Goal: Information Seeking & Learning: Learn about a topic

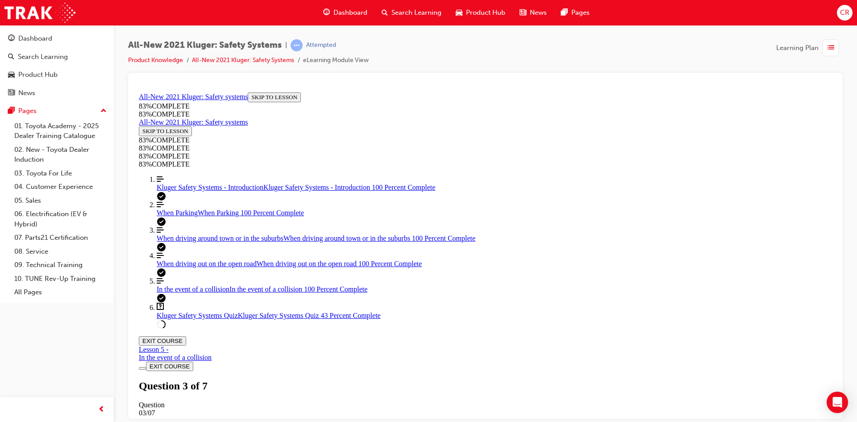
scroll to position [167, 0]
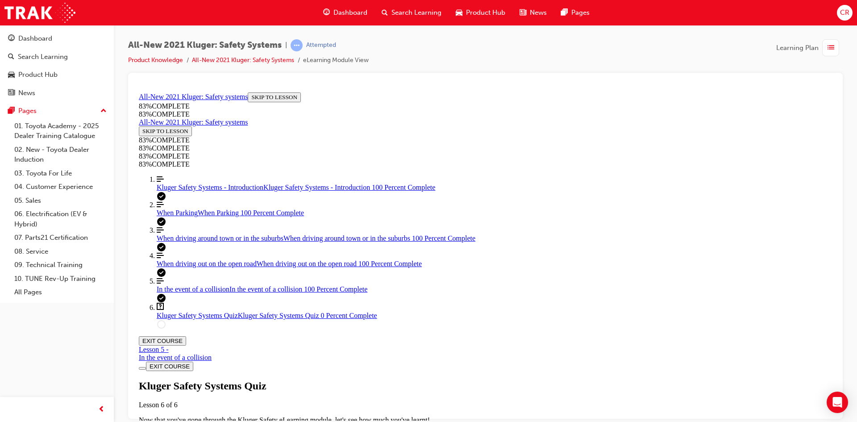
scroll to position [167, 0]
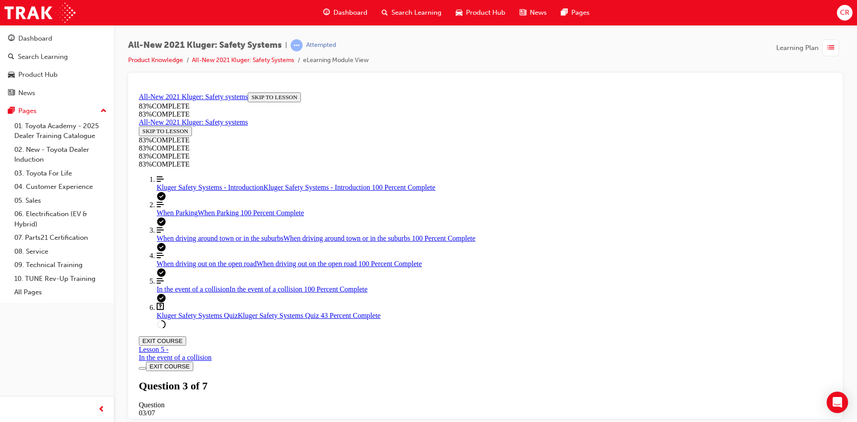
drag, startPoint x: 482, startPoint y: 235, endPoint x: 642, endPoint y: 292, distance: 169.2
drag, startPoint x: 485, startPoint y: 235, endPoint x: 637, endPoint y: 348, distance: 188.8
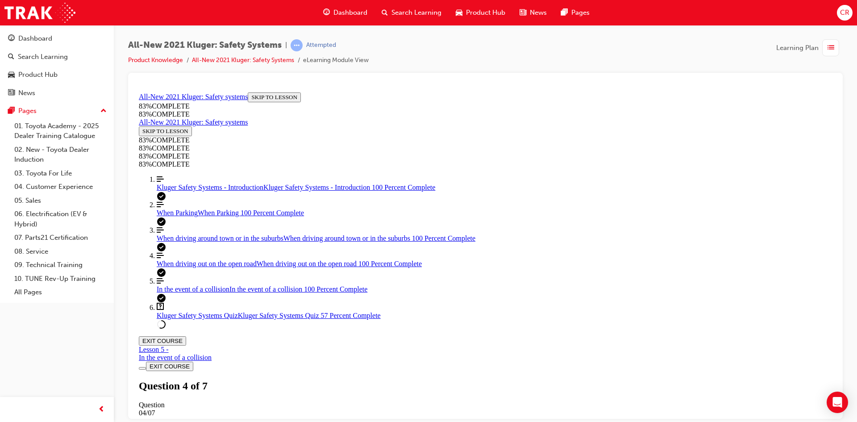
drag, startPoint x: 458, startPoint y: 246, endPoint x: 567, endPoint y: 249, distance: 108.5
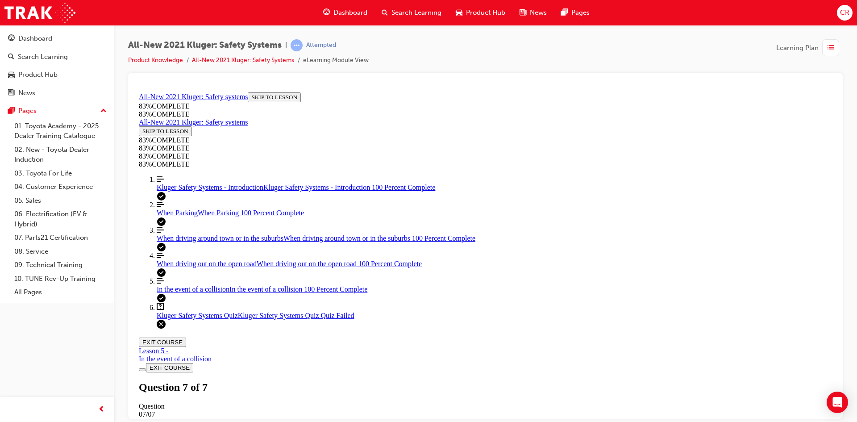
scroll to position [130, 0]
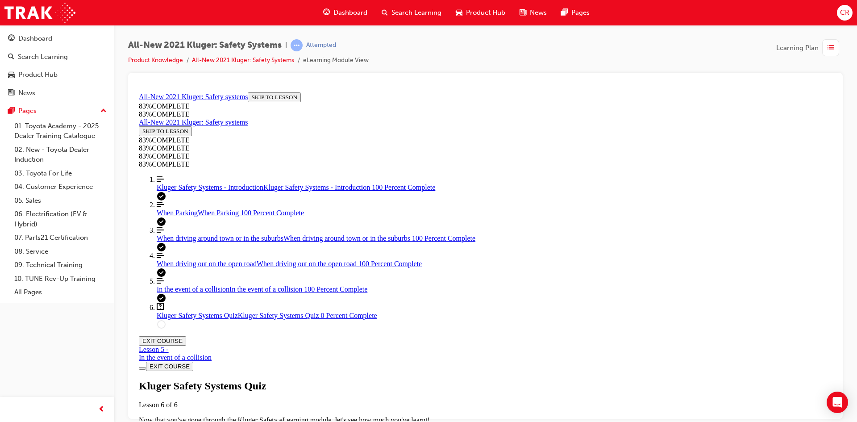
click at [389, 379] on div "Kluger Safety Systems Quiz Lesson 6 of 6 Now that you've gone through the Kluge…" at bounding box center [485, 409] width 693 height 61
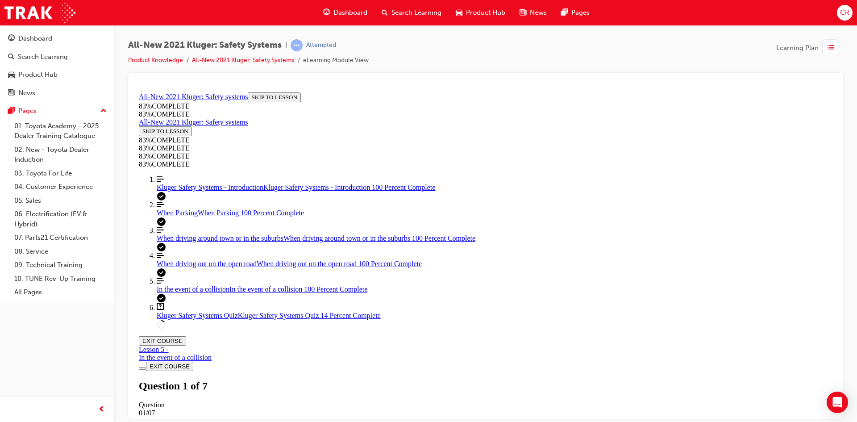
scroll to position [77, 0]
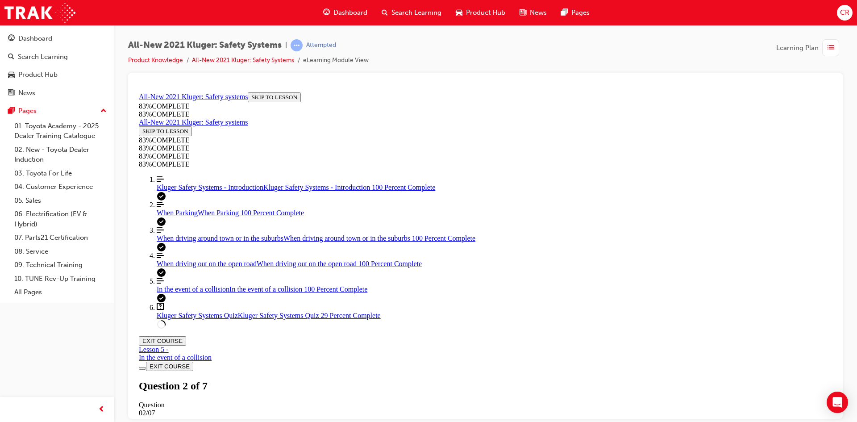
drag, startPoint x: 544, startPoint y: 292, endPoint x: 625, endPoint y: 235, distance: 99.2
drag, startPoint x: 490, startPoint y: 296, endPoint x: 600, endPoint y: 295, distance: 109.8
drag, startPoint x: 515, startPoint y: 347, endPoint x: 589, endPoint y: 346, distance: 74.1
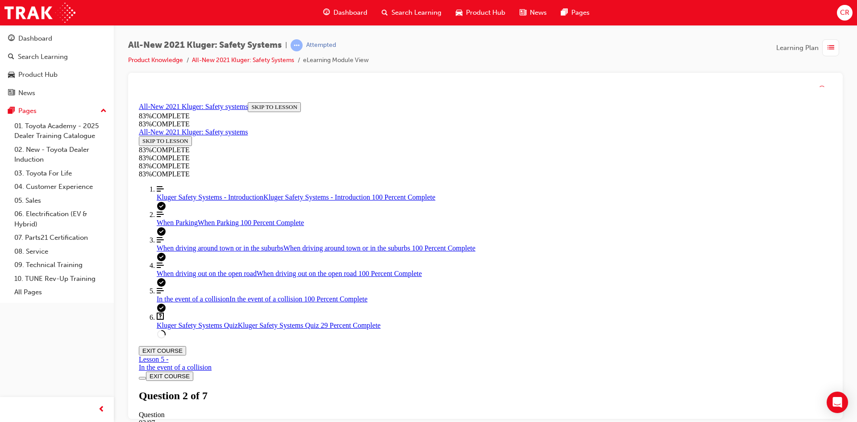
scroll to position [33, 0]
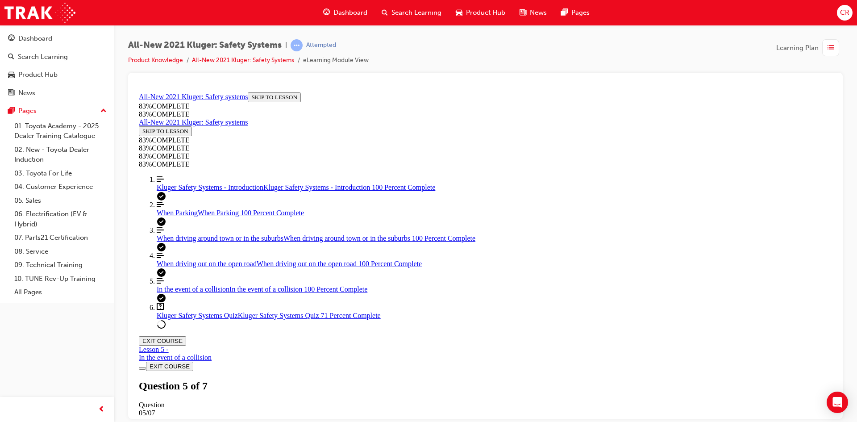
scroll to position [122, 0]
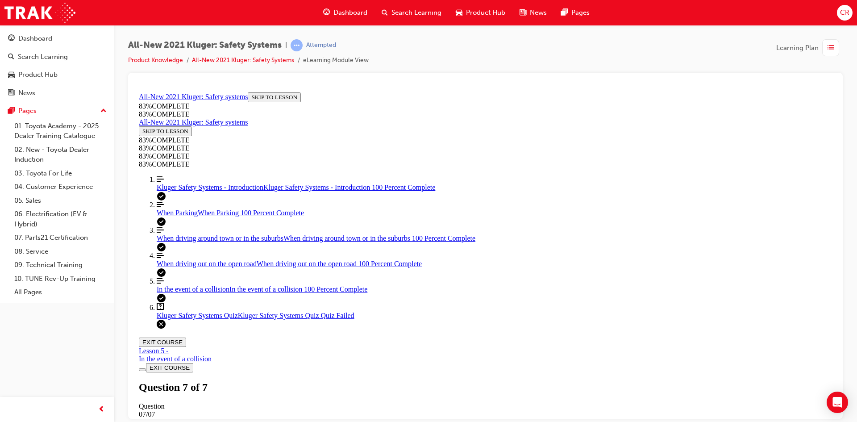
scroll to position [130, 0]
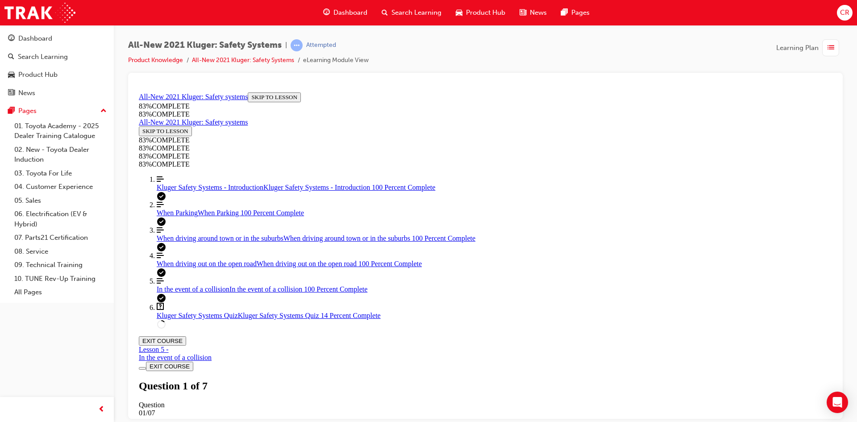
scroll to position [167, 0]
drag, startPoint x: 551, startPoint y: 368, endPoint x: 589, endPoint y: 238, distance: 134.9
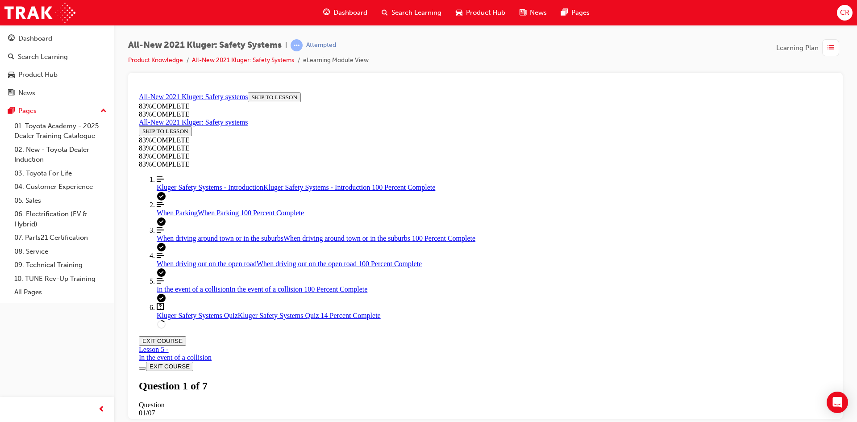
drag, startPoint x: 536, startPoint y: 353, endPoint x: 536, endPoint y: 358, distance: 5.8
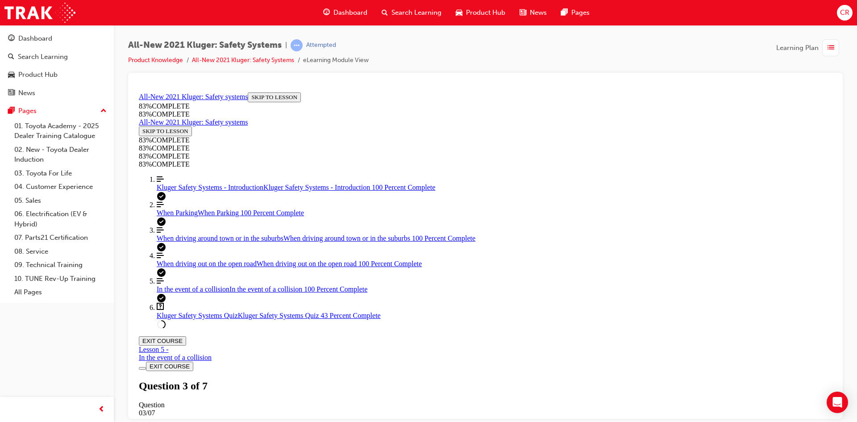
scroll to position [33, 0]
drag, startPoint x: 460, startPoint y: 396, endPoint x: 618, endPoint y: 268, distance: 203.8
drag, startPoint x: 465, startPoint y: 335, endPoint x: 616, endPoint y: 341, distance: 151.0
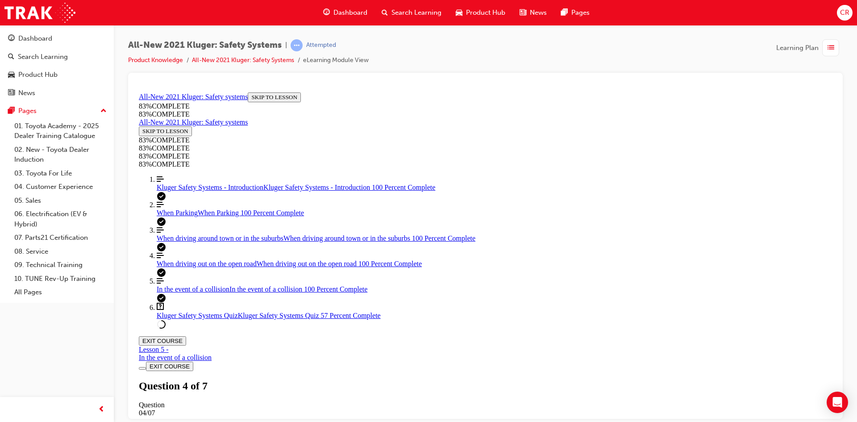
drag, startPoint x: 494, startPoint y: 385, endPoint x: 638, endPoint y: 386, distance: 144.6
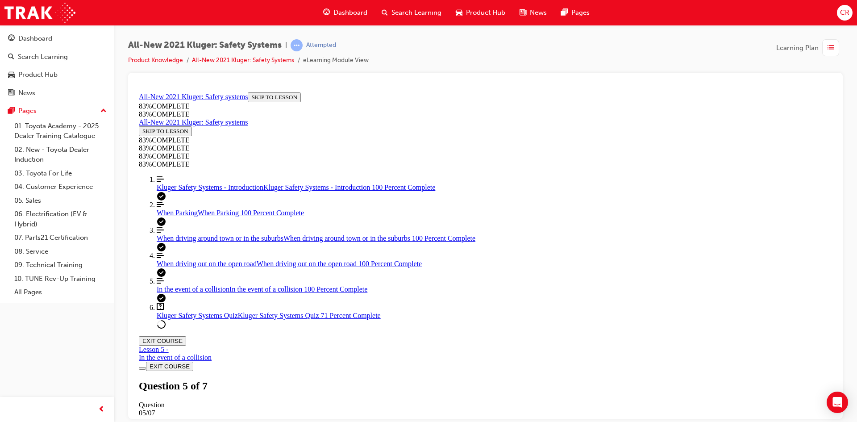
scroll to position [122, 0]
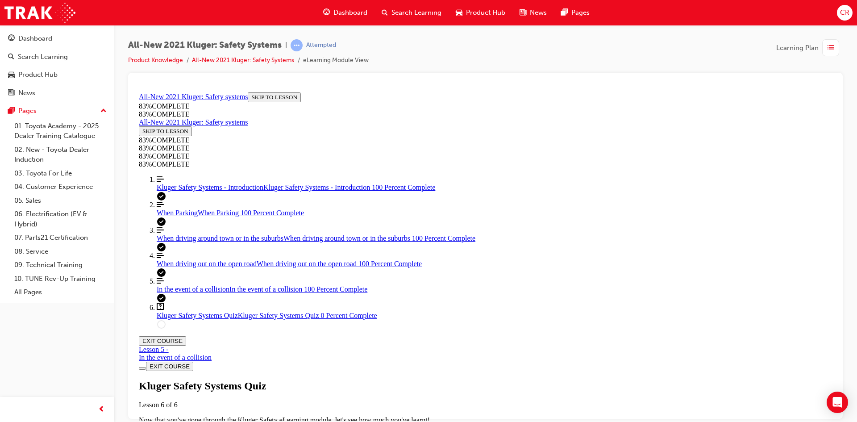
scroll to position [32, 0]
click at [390, 379] on div "Kluger Safety Systems Quiz Lesson 6 of 6 Now that you've gone through the Kluge…" at bounding box center [485, 409] width 693 height 61
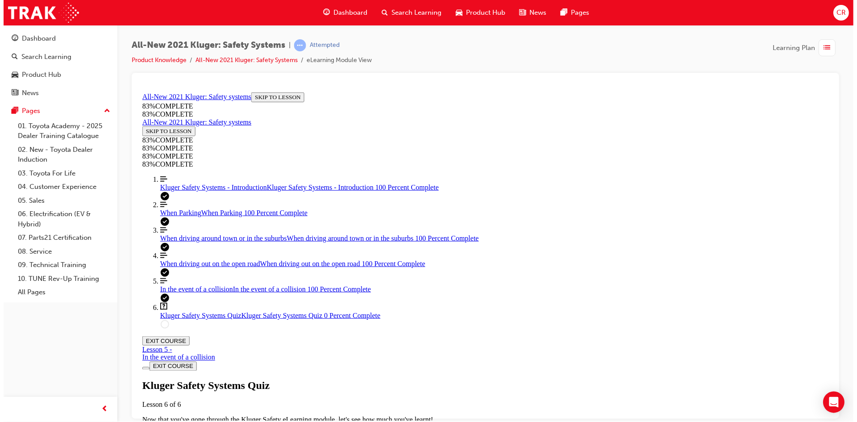
scroll to position [33, 0]
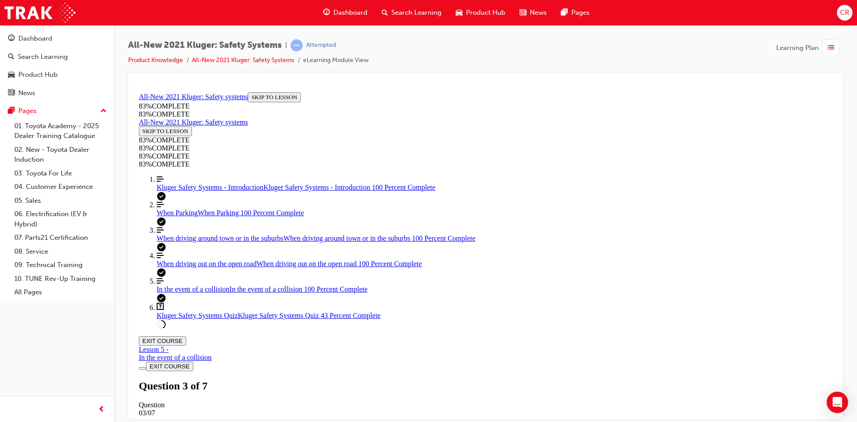
scroll to position [167, 0]
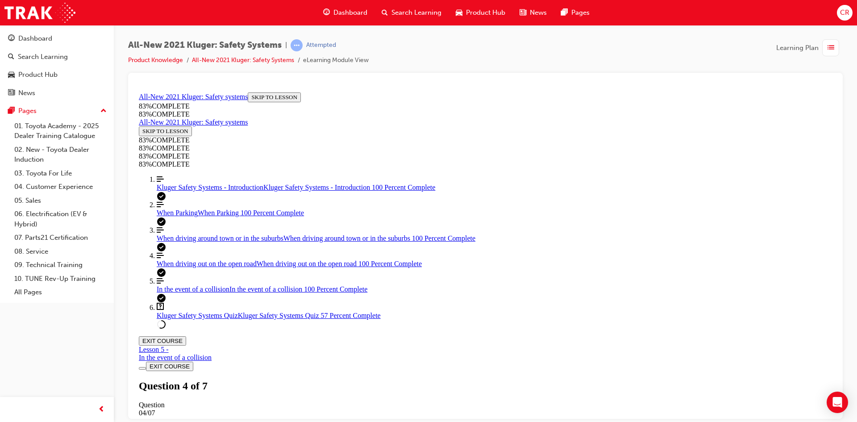
drag, startPoint x: 464, startPoint y: 334, endPoint x: 446, endPoint y: 308, distance: 32.3
drag, startPoint x: 442, startPoint y: 279, endPoint x: 597, endPoint y: 392, distance: 192.3
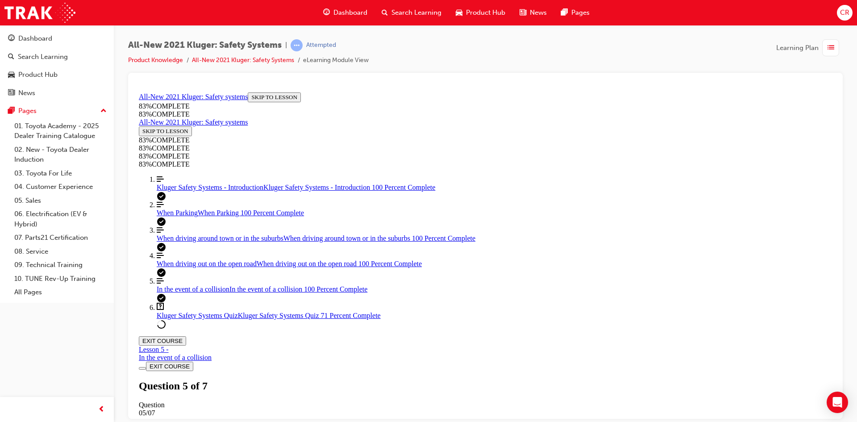
drag, startPoint x: 498, startPoint y: 301, endPoint x: 573, endPoint y: 342, distance: 85.3
drag, startPoint x: 482, startPoint y: 288, endPoint x: 604, endPoint y: 288, distance: 121.4
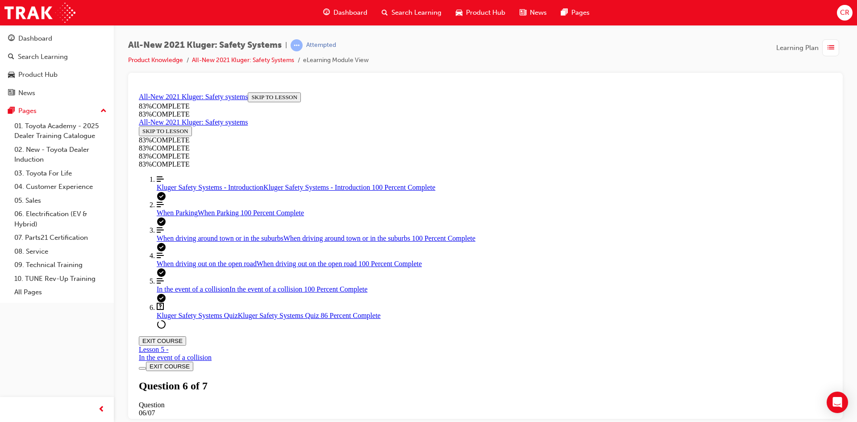
drag, startPoint x: 483, startPoint y: 354, endPoint x: 512, endPoint y: 379, distance: 37.4
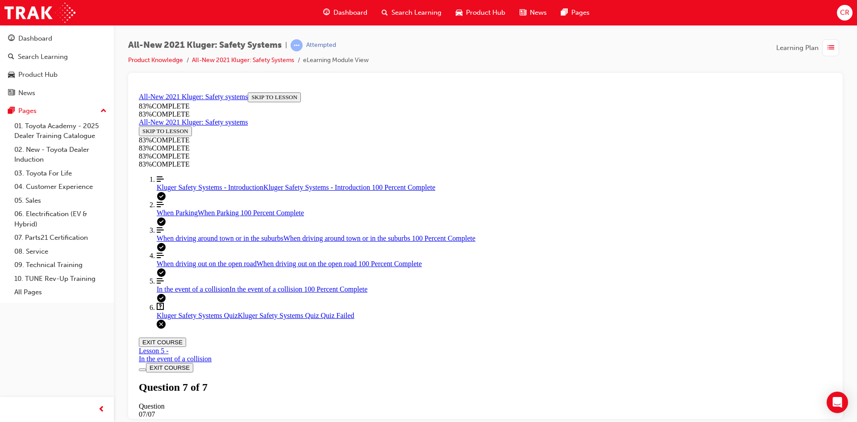
scroll to position [32, 0]
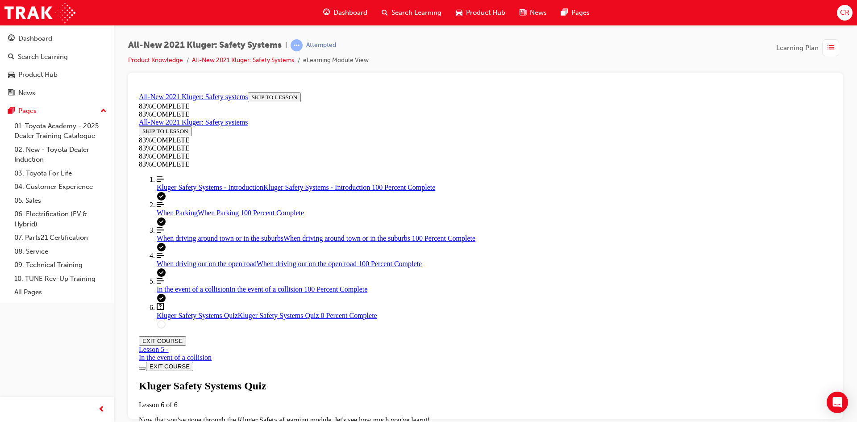
click at [482, 379] on div "Kluger Safety Systems Quiz Lesson 6 of 6 Now that you've gone through the Kluge…" at bounding box center [485, 409] width 693 height 61
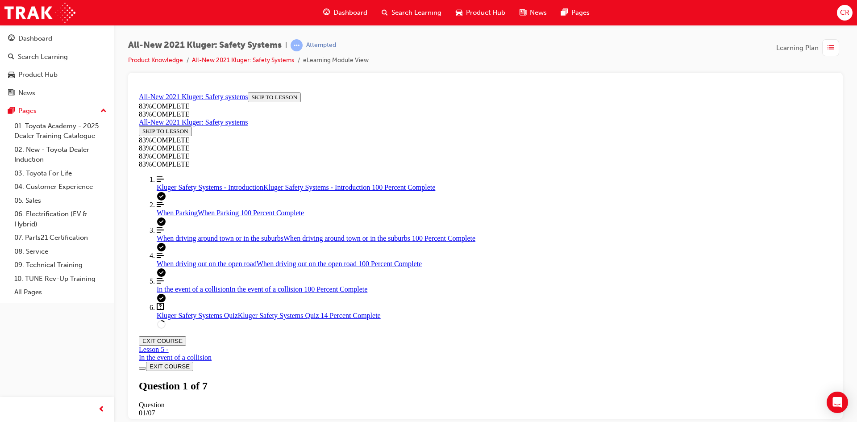
scroll to position [77, 0]
drag, startPoint x: 472, startPoint y: 223, endPoint x: 476, endPoint y: 225, distance: 5.2
drag, startPoint x: 481, startPoint y: 234, endPoint x: 578, endPoint y: 239, distance: 97.5
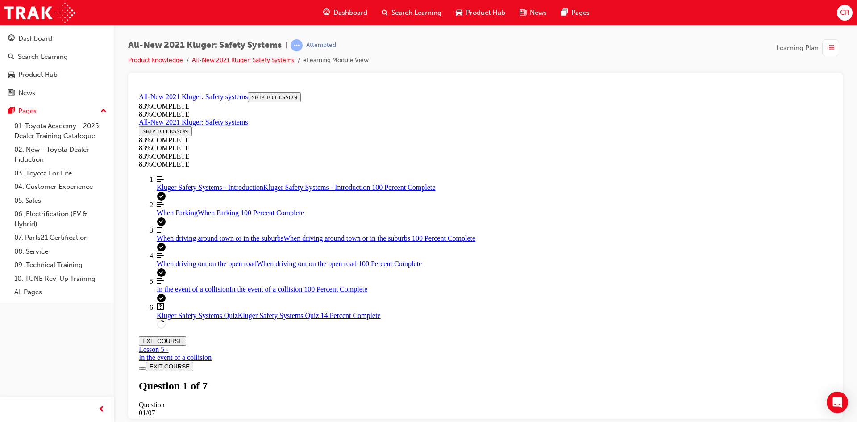
drag, startPoint x: 481, startPoint y: 296, endPoint x: 642, endPoint y: 356, distance: 171.1
drag, startPoint x: 459, startPoint y: 294, endPoint x: 626, endPoint y: 300, distance: 167.5
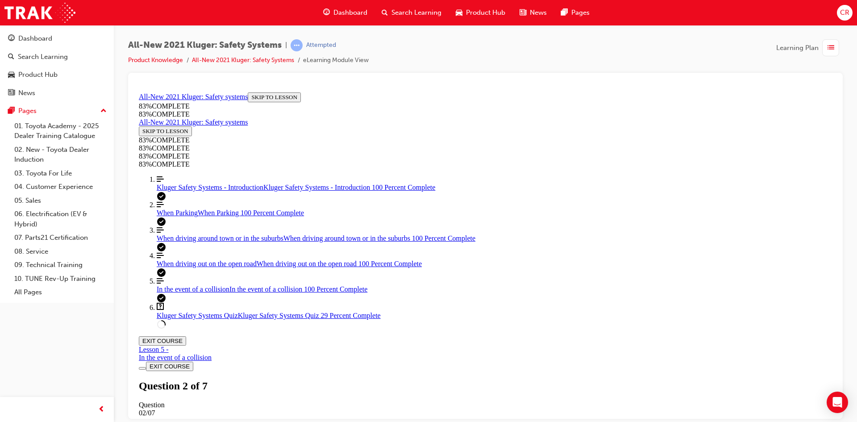
scroll to position [122, 0]
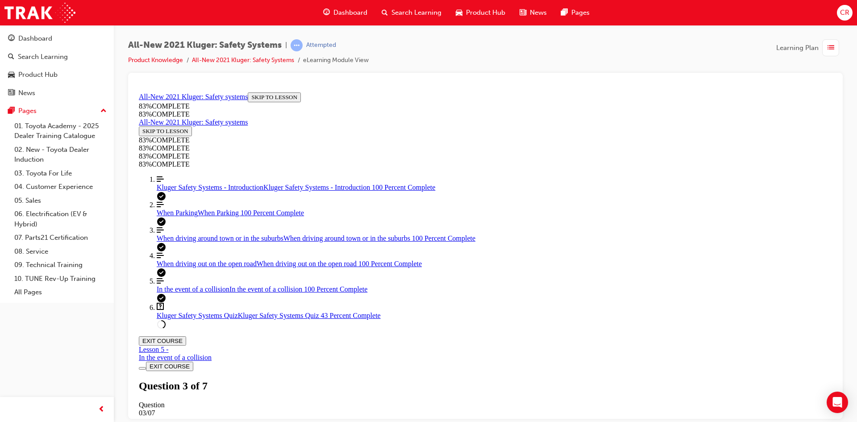
scroll to position [211, 0]
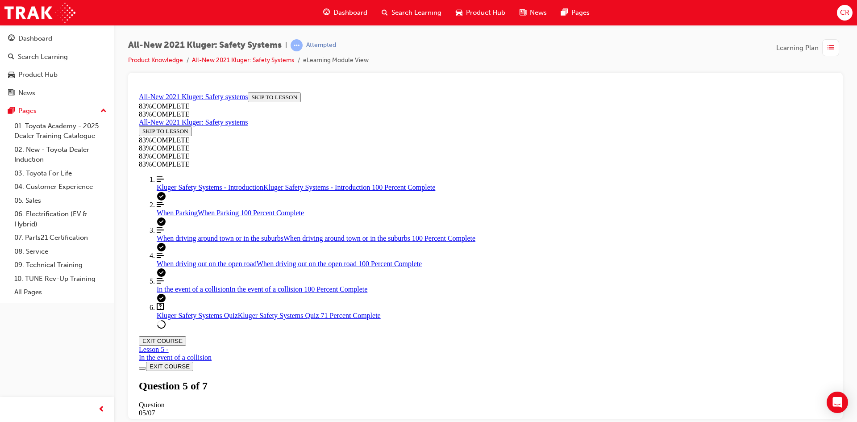
drag, startPoint x: 559, startPoint y: 362, endPoint x: 512, endPoint y: 250, distance: 121.0
drag, startPoint x: 531, startPoint y: 265, endPoint x: 531, endPoint y: 273, distance: 7.6
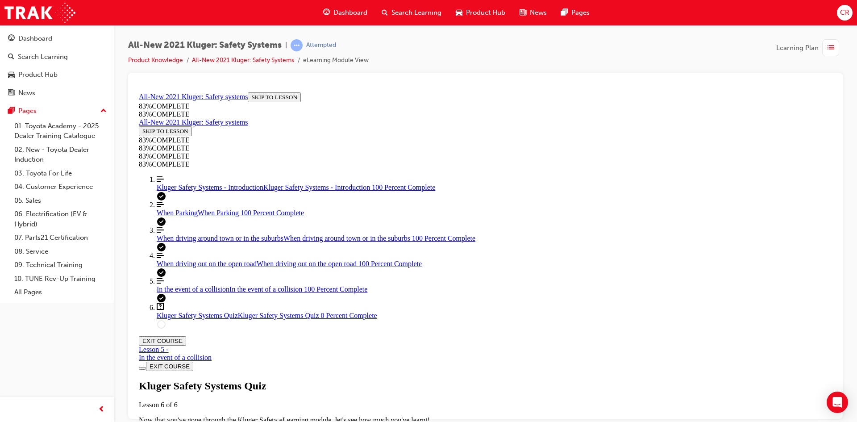
click at [186, 292] on span "In the event of a collision" at bounding box center [193, 289] width 73 height 8
click at [212, 267] on span "When driving out on the open road" at bounding box center [207, 263] width 100 height 8
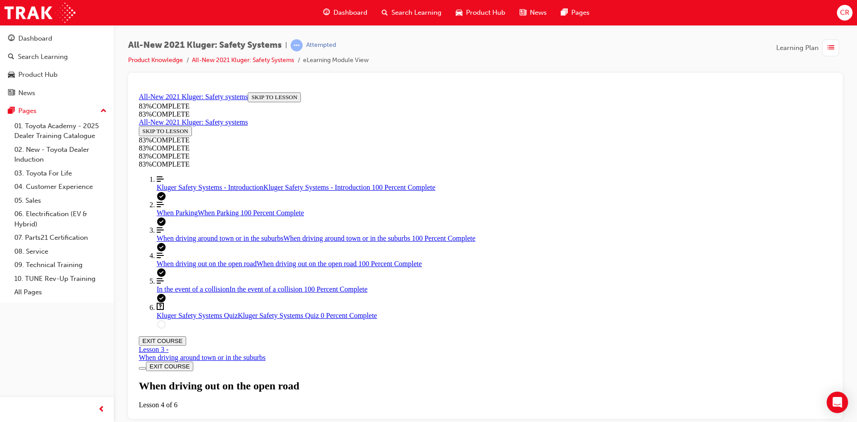
drag, startPoint x: 489, startPoint y: 265, endPoint x: 507, endPoint y: 265, distance: 18.3
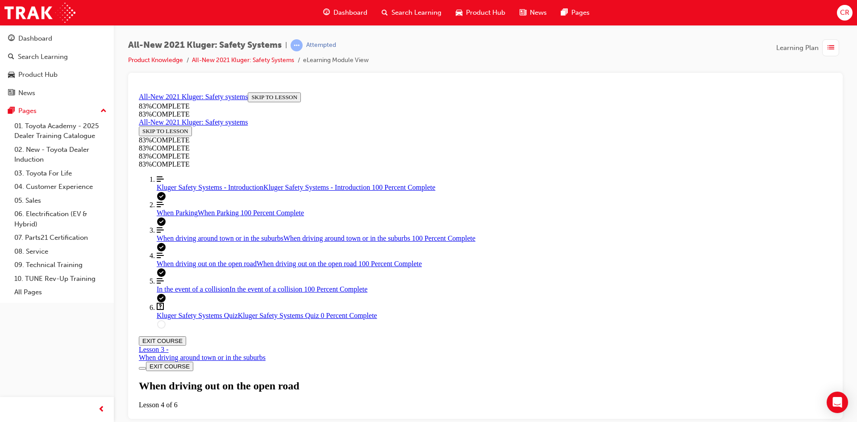
drag, startPoint x: 524, startPoint y: 267, endPoint x: 556, endPoint y: 266, distance: 32.6
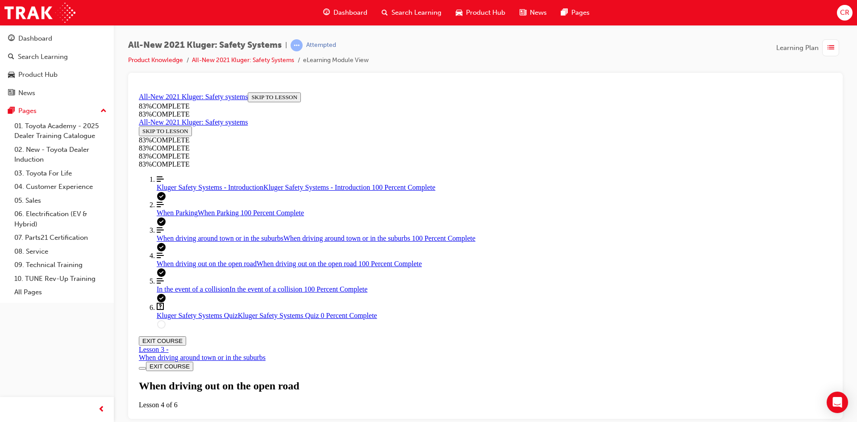
scroll to position [2973, 0]
click at [229, 319] on link "Question box Question mark inside of a square Kluger Safety Systems Quiz Kluger…" at bounding box center [494, 310] width 675 height 17
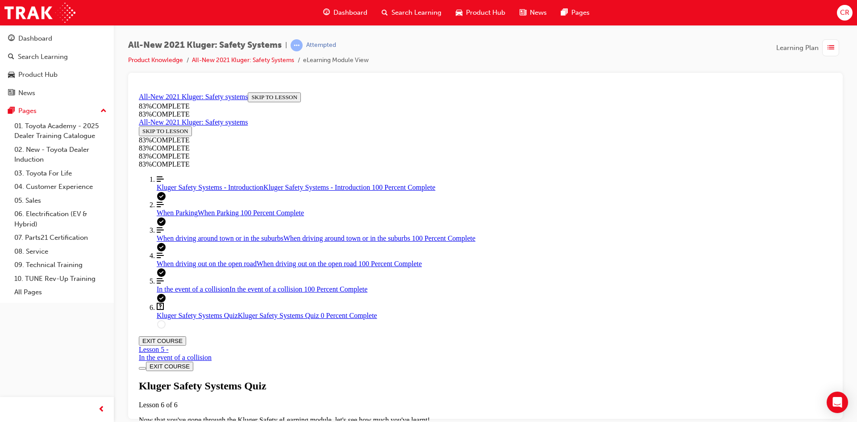
drag, startPoint x: 482, startPoint y: 355, endPoint x: 580, endPoint y: 355, distance: 98.2
drag, startPoint x: 500, startPoint y: 320, endPoint x: 616, endPoint y: 319, distance: 116.5
drag, startPoint x: 445, startPoint y: 272, endPoint x: 567, endPoint y: 283, distance: 122.8
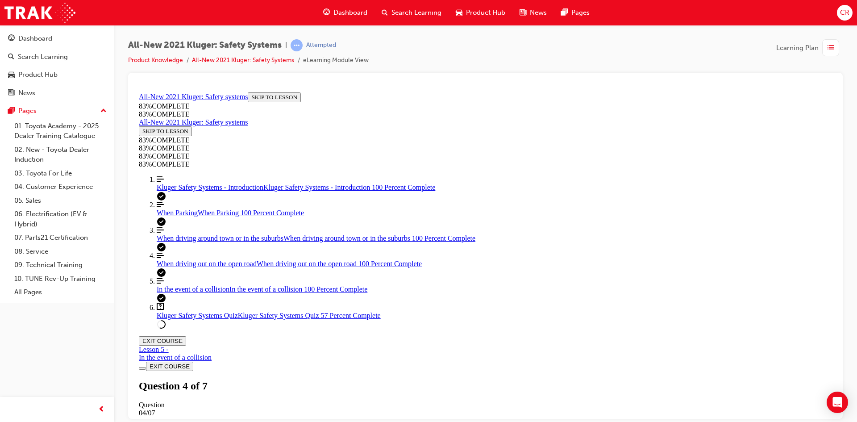
scroll to position [77, 0]
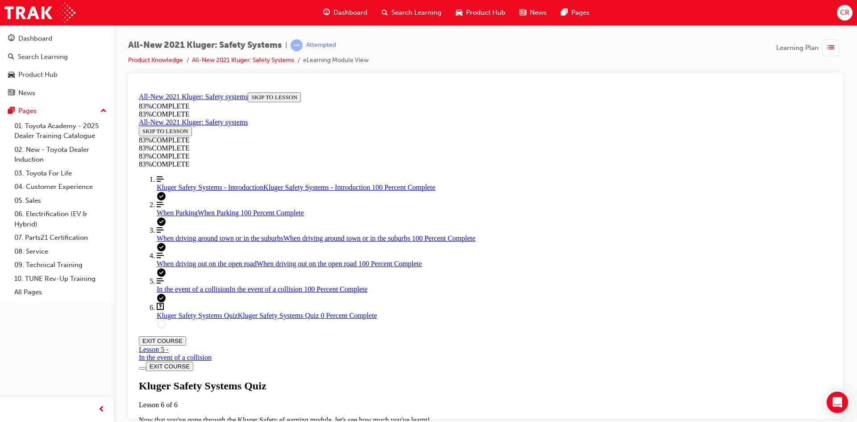
drag, startPoint x: 487, startPoint y: 332, endPoint x: 489, endPoint y: 341, distance: 8.9
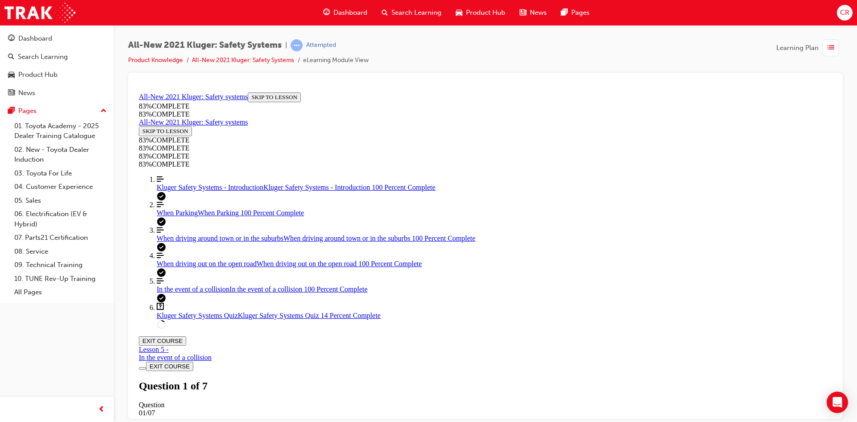
scroll to position [256, 0]
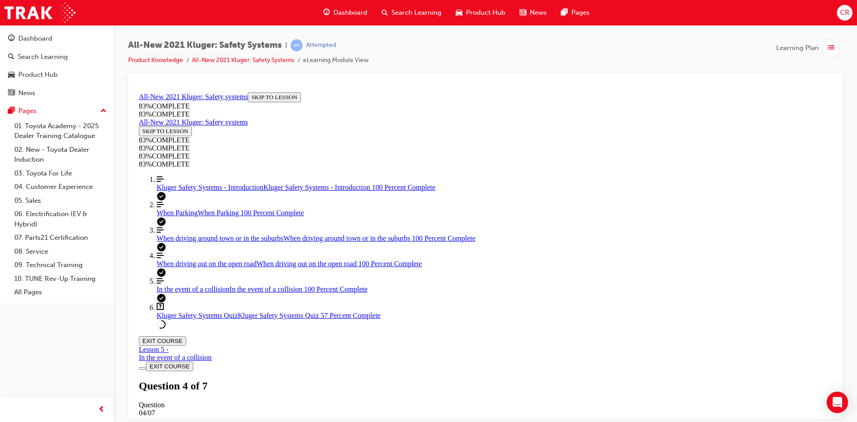
drag, startPoint x: 475, startPoint y: 384, endPoint x: 554, endPoint y: 292, distance: 121.9
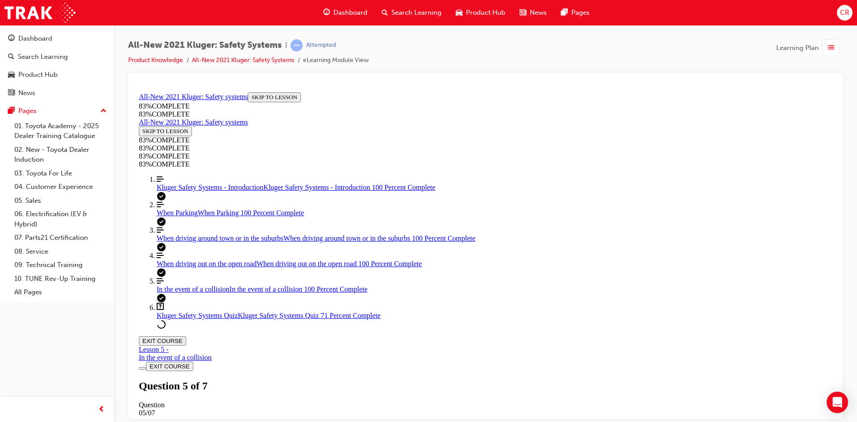
drag, startPoint x: 454, startPoint y: 331, endPoint x: 579, endPoint y: 337, distance: 124.7
drag, startPoint x: 453, startPoint y: 375, endPoint x: 568, endPoint y: 378, distance: 114.8
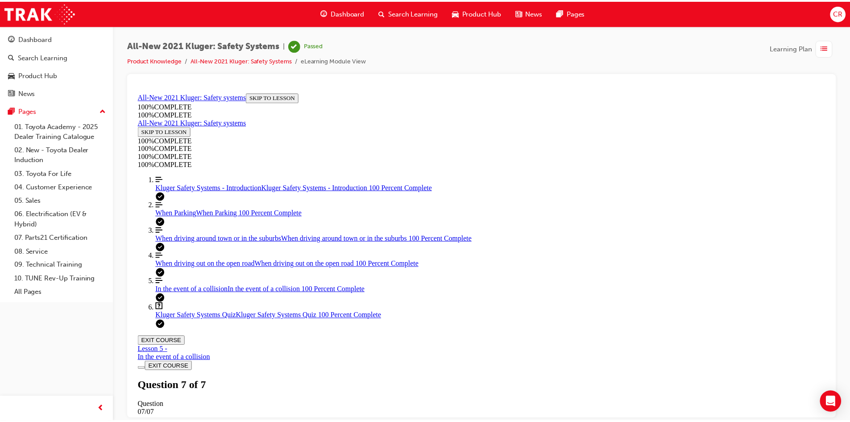
scroll to position [122, 0]
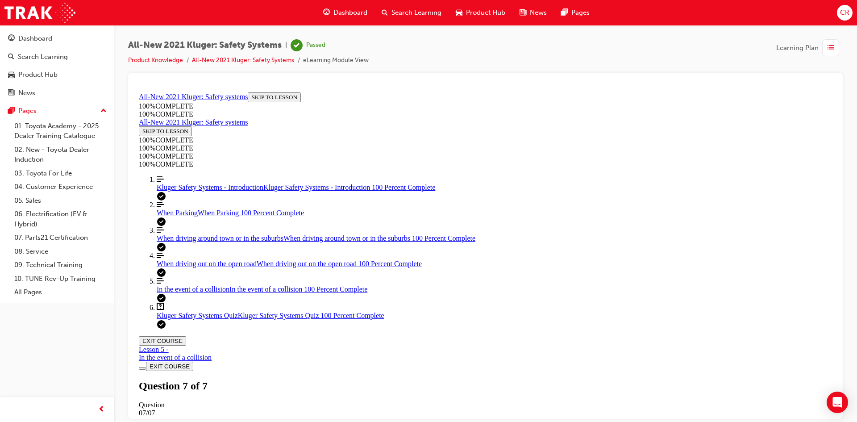
click at [186, 336] on button "EXIT COURSE" at bounding box center [162, 340] width 47 height 9
click at [28, 29] on button "Dashboard Search Learning Product Hub News Pages" at bounding box center [57, 66] width 107 height 74
click at [29, 34] on div "Dashboard" at bounding box center [35, 38] width 34 height 10
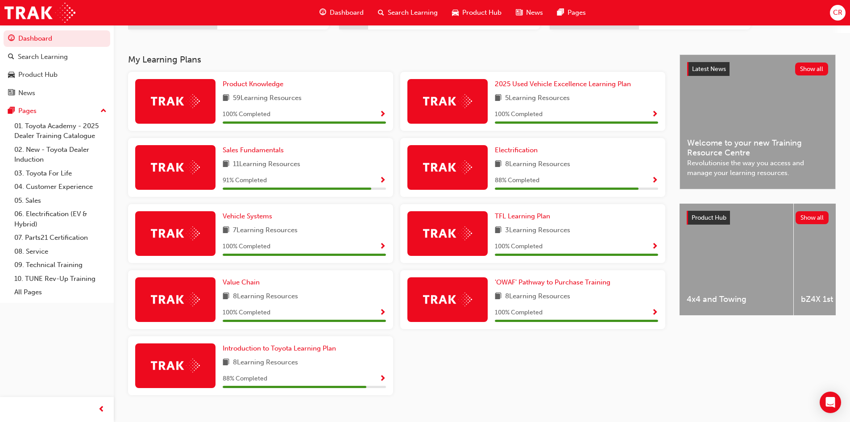
scroll to position [179, 0]
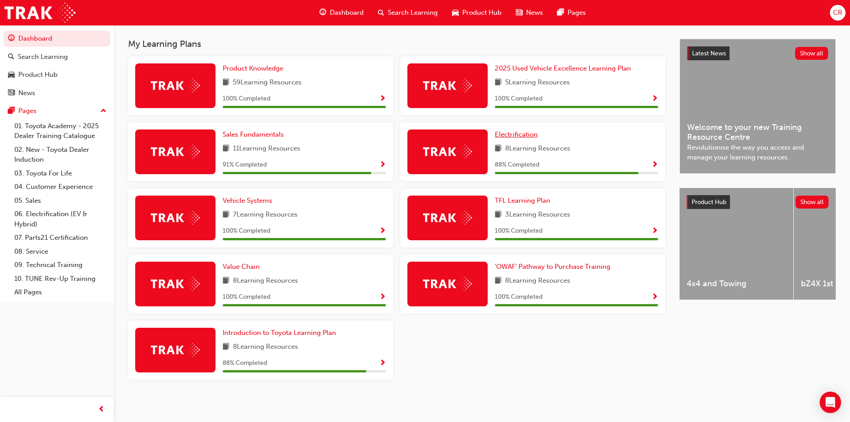
click at [528, 135] on span "Electrification" at bounding box center [516, 134] width 43 height 8
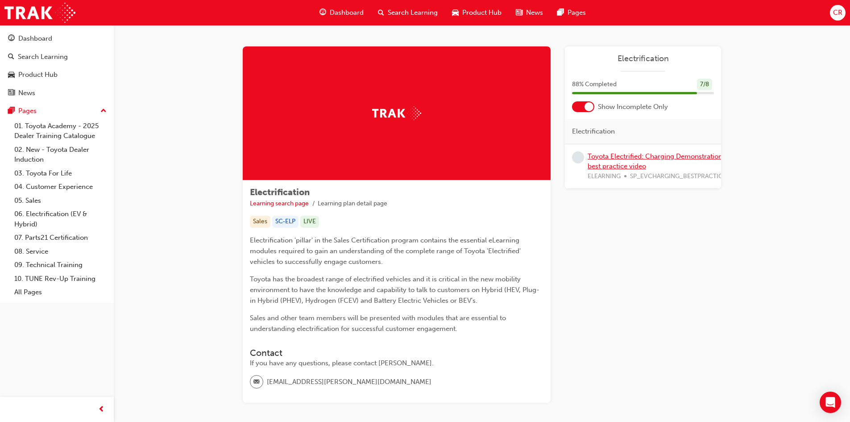
click at [625, 164] on link "Toyota Electrified: Charging Demonstration best practice video" at bounding box center [655, 161] width 135 height 18
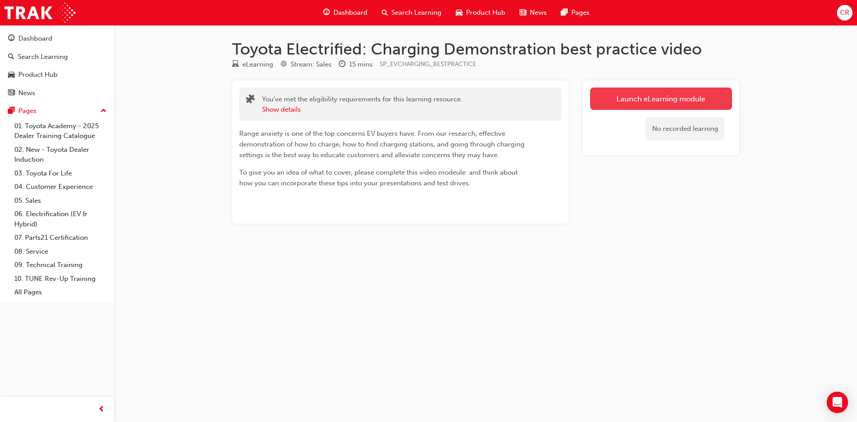
click at [651, 106] on link "Launch eLearning module" at bounding box center [661, 99] width 142 height 22
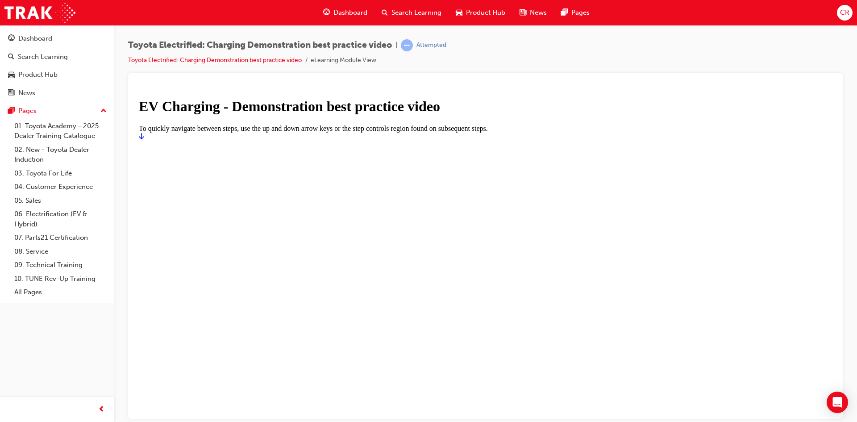
click at [144, 140] on link "Start" at bounding box center [141, 136] width 5 height 8
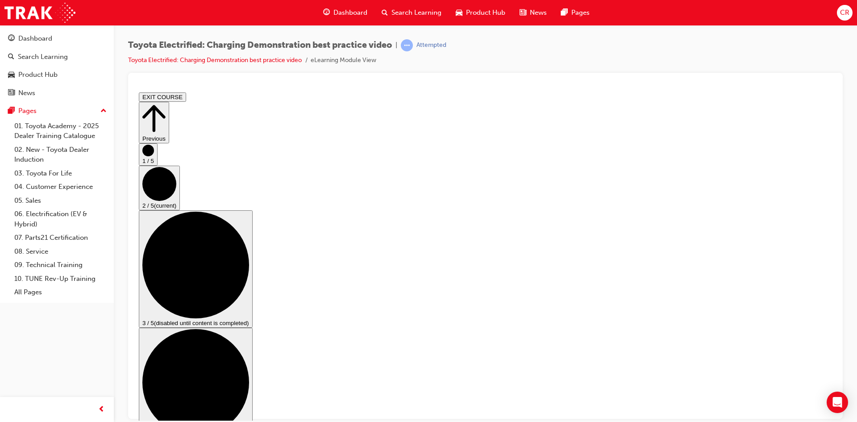
drag, startPoint x: 599, startPoint y: 327, endPoint x: 661, endPoint y: 332, distance: 62.2
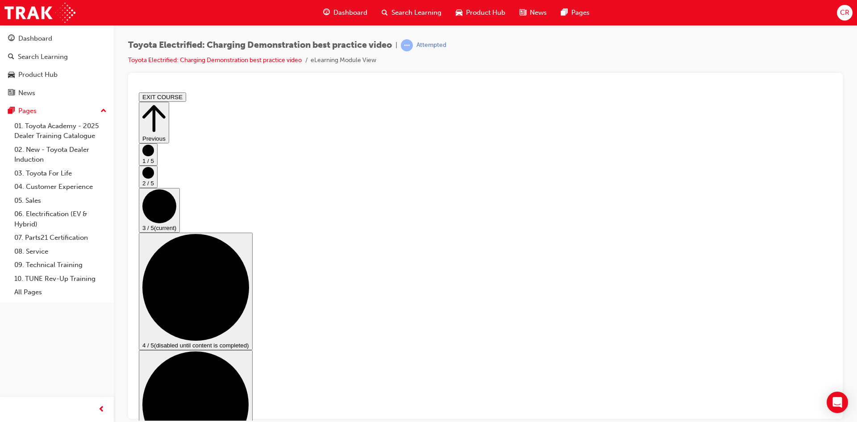
scroll to position [45, 0]
checkbox input "true"
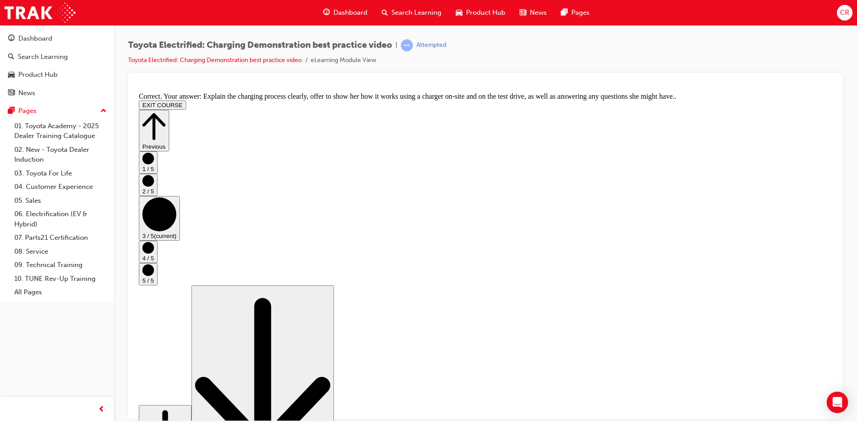
scroll to position [154, 0]
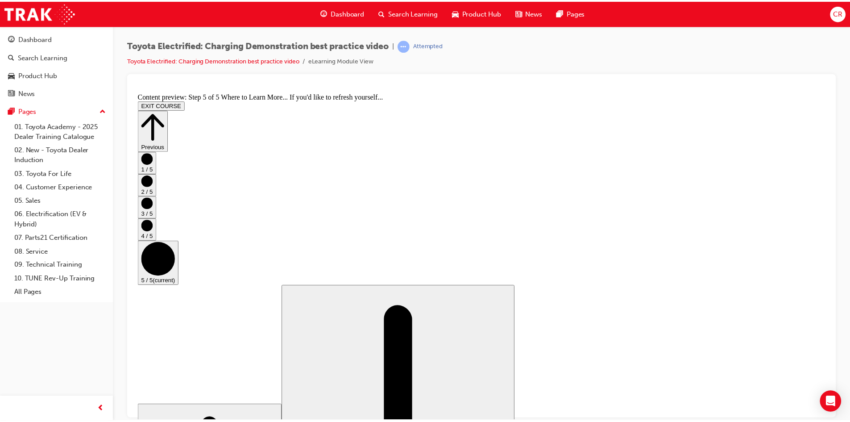
scroll to position [79, 0]
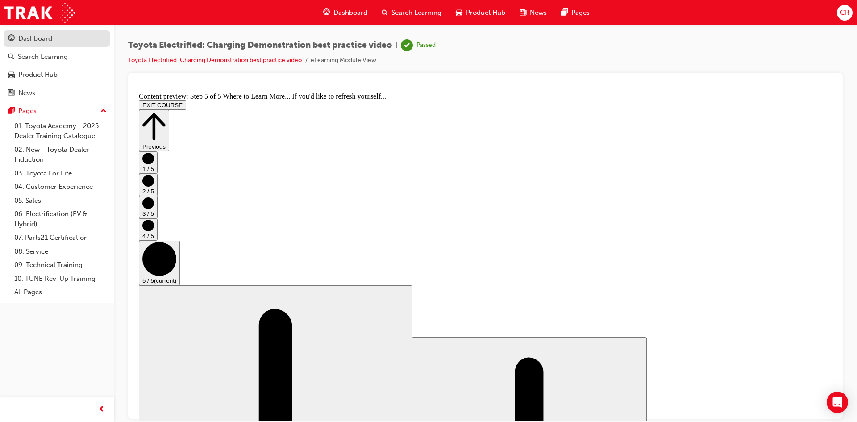
click at [46, 42] on div "Dashboard" at bounding box center [35, 38] width 34 height 10
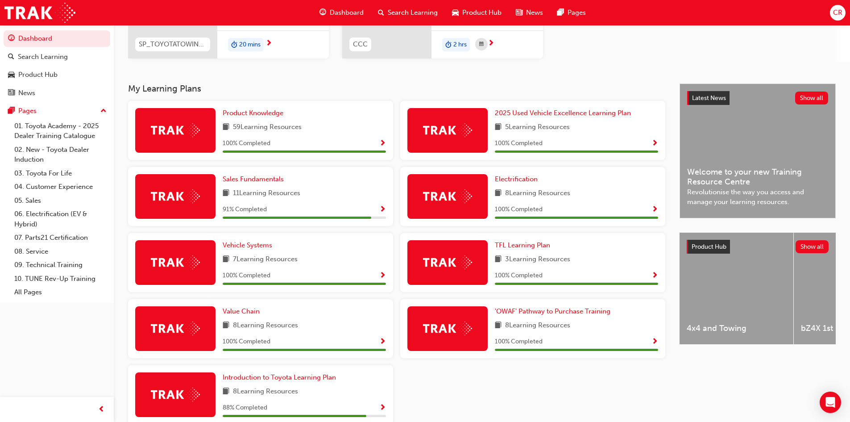
scroll to position [180, 0]
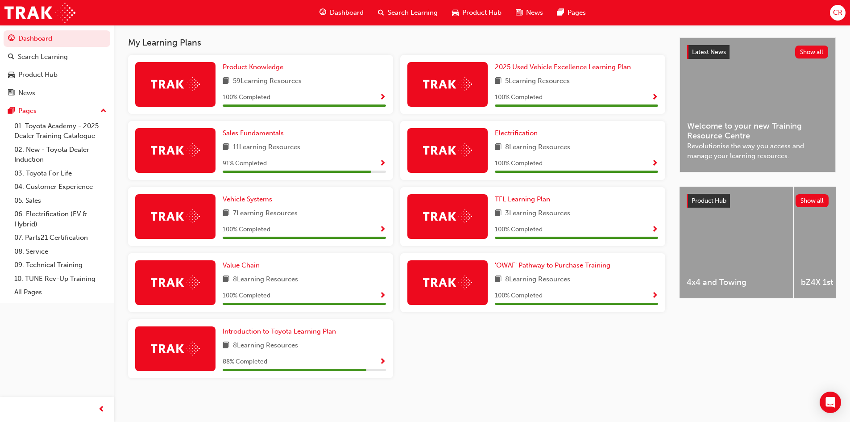
click at [269, 132] on span "Sales Fundamentals" at bounding box center [253, 133] width 61 height 8
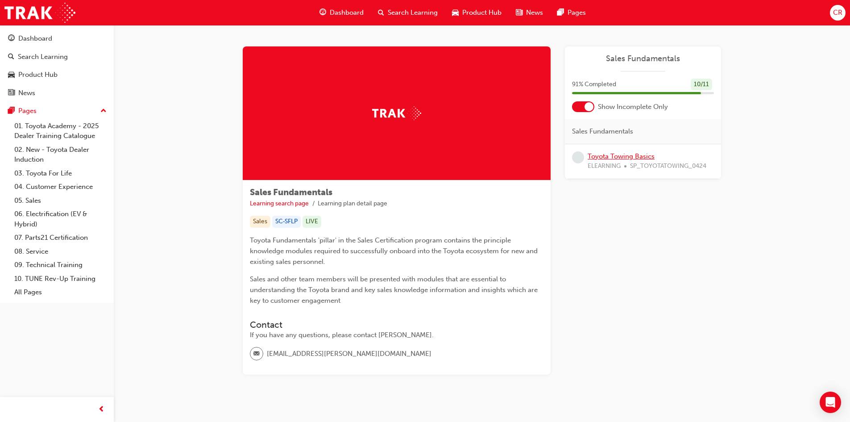
click at [618, 156] on link "Toyota Towing Basics" at bounding box center [621, 156] width 67 height 8
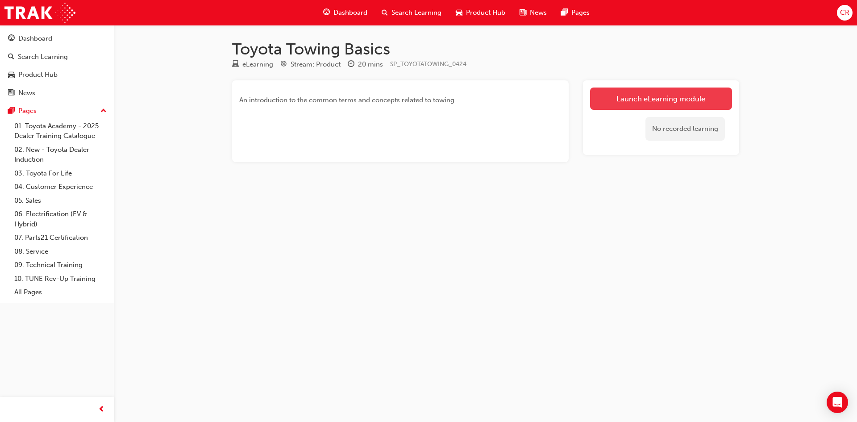
click at [660, 100] on link "Launch eLearning module" at bounding box center [661, 99] width 142 height 22
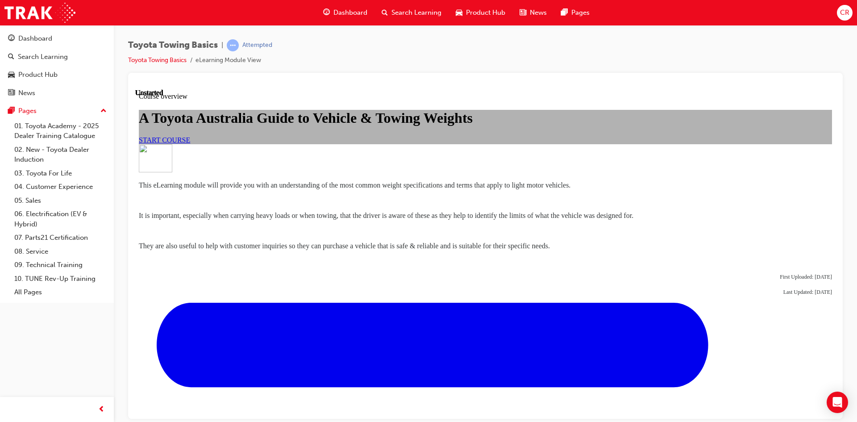
click at [392, 144] on div "START COURSE" at bounding box center [485, 140] width 693 height 8
click at [190, 143] on span "START COURSE" at bounding box center [164, 140] width 51 height 8
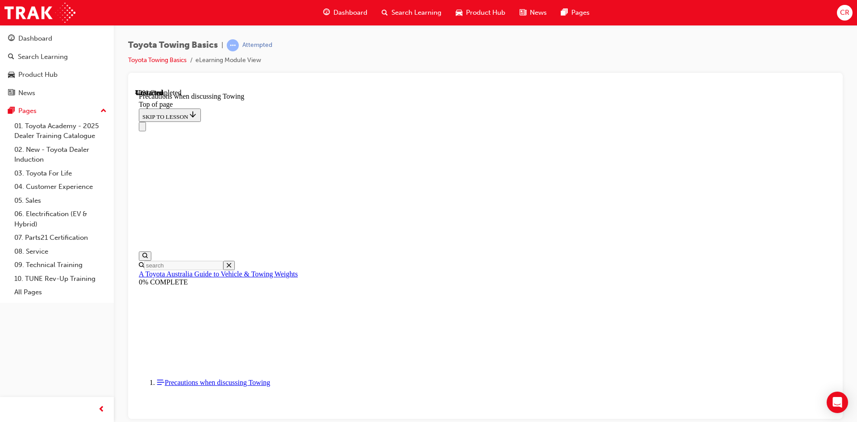
scroll to position [519, 0]
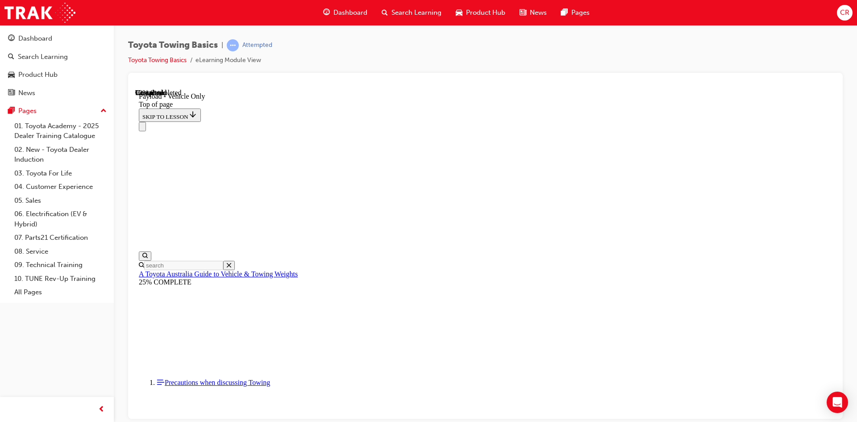
scroll to position [1212, 0]
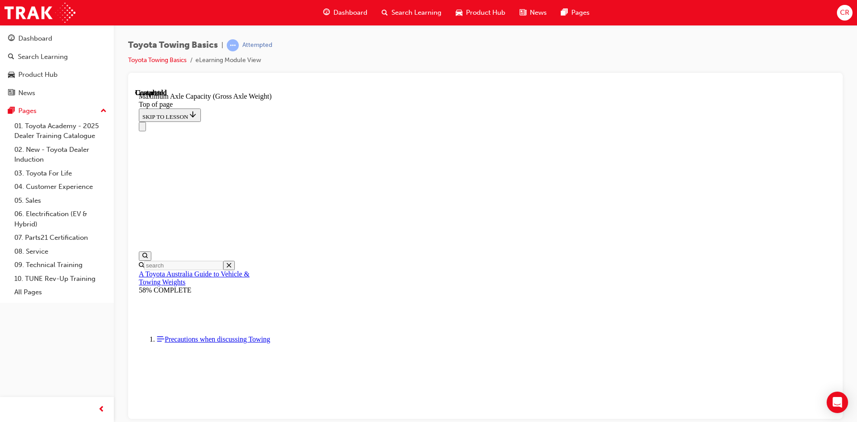
scroll to position [138, 0]
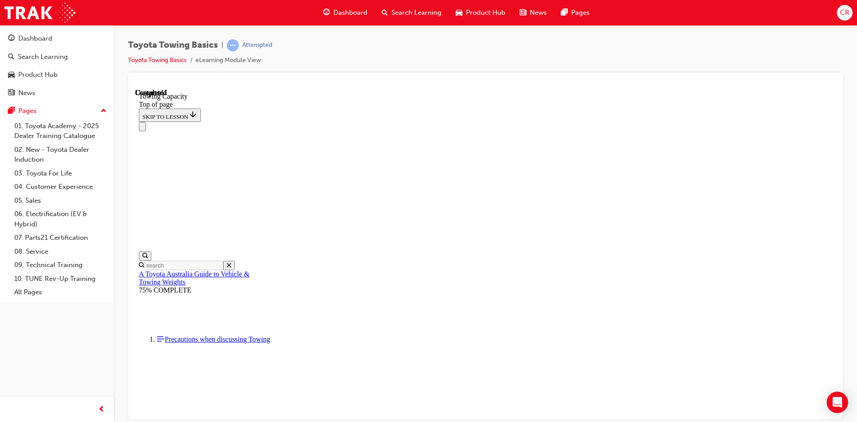
drag, startPoint x: 398, startPoint y: 9444, endPoint x: 353, endPoint y: 9573, distance: 135.7
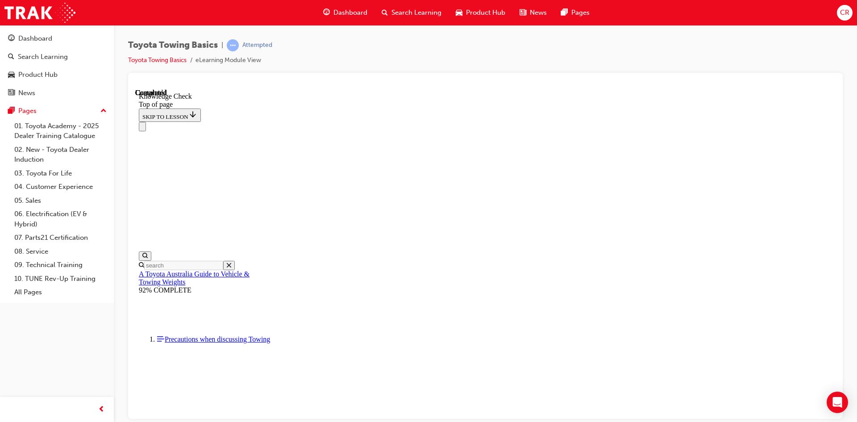
drag, startPoint x: 258, startPoint y: 9636, endPoint x: 441, endPoint y: 9424, distance: 280.2
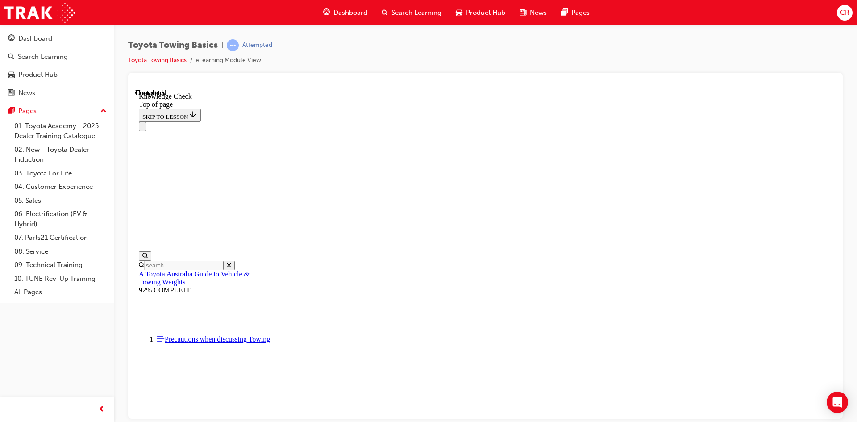
drag, startPoint x: 271, startPoint y: 9648, endPoint x: 566, endPoint y: 9590, distance: 300.7
drag, startPoint x: 258, startPoint y: 9648, endPoint x: 555, endPoint y: 9582, distance: 305.0
drag, startPoint x: 263, startPoint y: 9640, endPoint x: 329, endPoint y: 9490, distance: 163.9
drag, startPoint x: 270, startPoint y: 9644, endPoint x: 567, endPoint y: 9580, distance: 303.8
drag, startPoint x: 265, startPoint y: 9645, endPoint x: 472, endPoint y: 9594, distance: 213.2
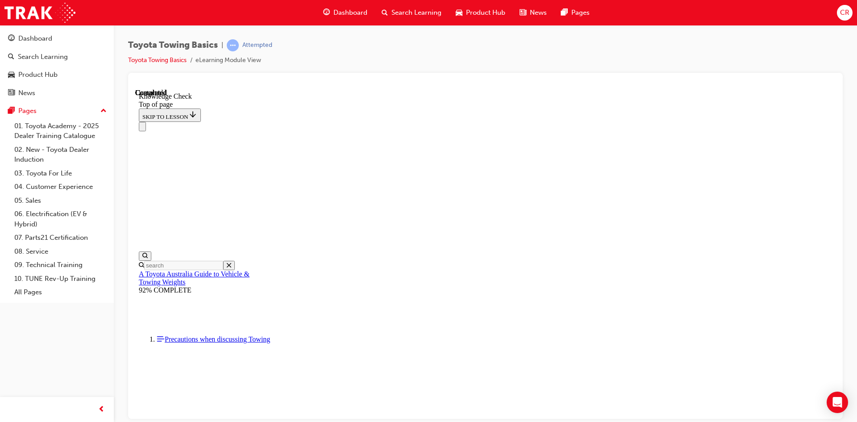
drag, startPoint x: 268, startPoint y: 9648, endPoint x: 381, endPoint y: 9558, distance: 144.5
drag, startPoint x: 263, startPoint y: 9650, endPoint x: 238, endPoint y: 9605, distance: 51.3
drag, startPoint x: 275, startPoint y: 9649, endPoint x: 341, endPoint y: 9416, distance: 241.8
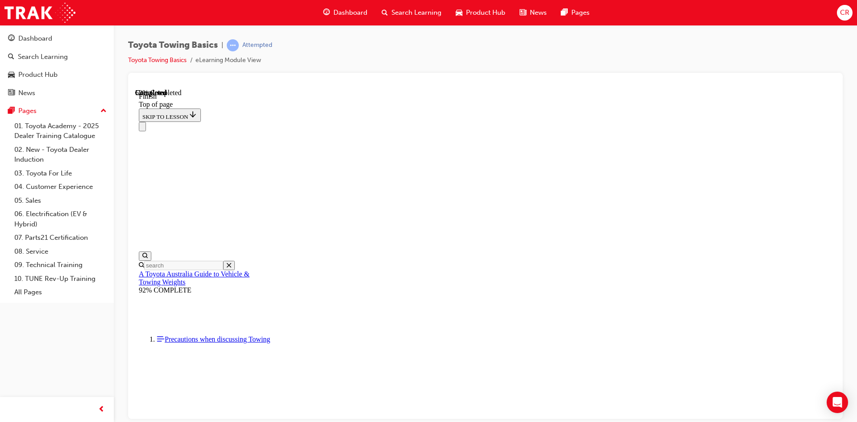
scroll to position [147, 0]
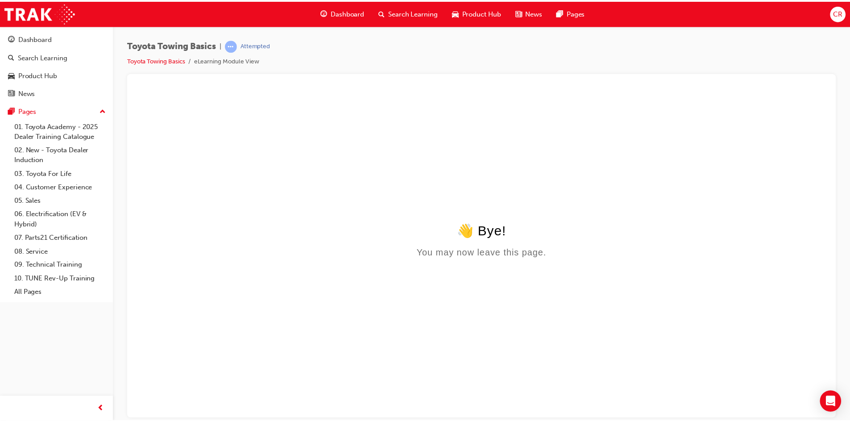
scroll to position [0, 0]
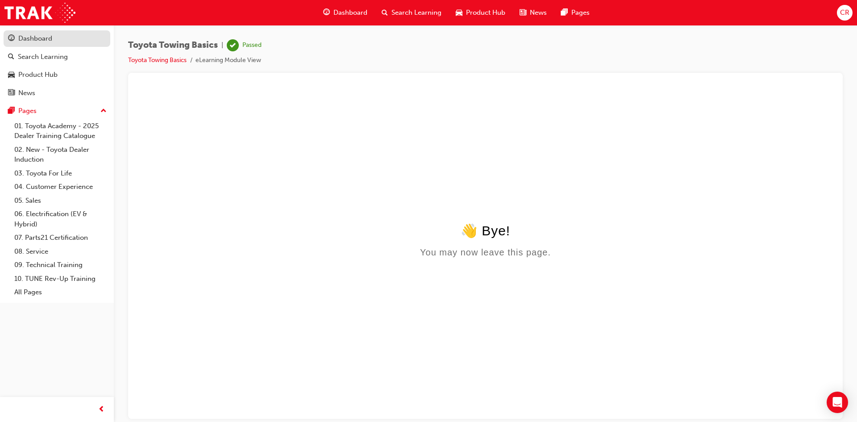
click at [56, 37] on div "Dashboard" at bounding box center [57, 38] width 98 height 11
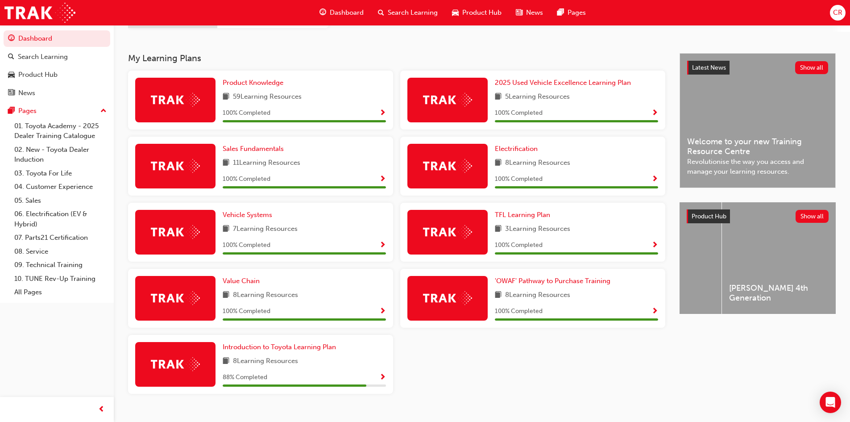
scroll to position [180, 0]
